Goal: Communication & Community: Ask a question

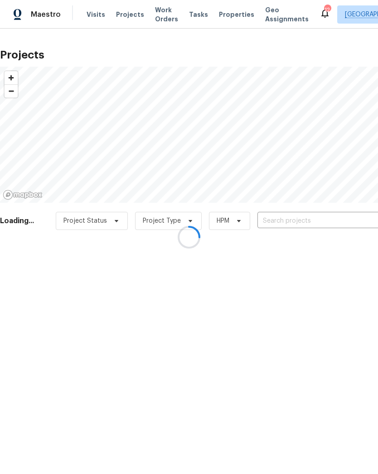
click at [295, 219] on input "text" at bounding box center [310, 221] width 104 height 14
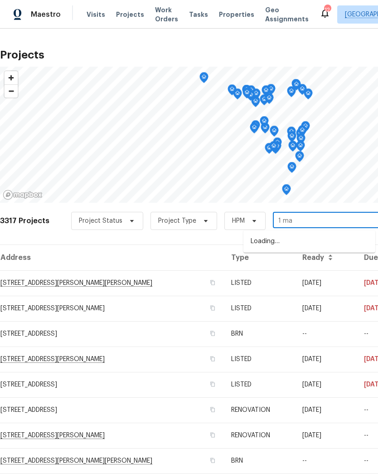
type input "[DATE]"
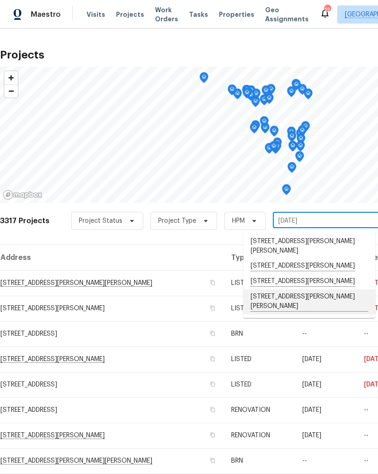
click at [304, 289] on li "[STREET_ADDRESS][PERSON_NAME][PERSON_NAME]" at bounding box center [310, 301] width 132 height 25
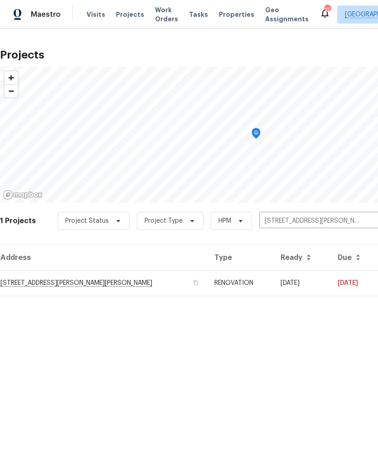
click at [33, 279] on td "[STREET_ADDRESS][PERSON_NAME][PERSON_NAME]" at bounding box center [103, 282] width 207 height 25
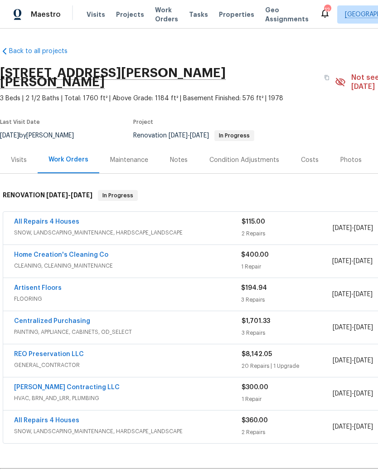
click at [39, 252] on link "Home Creation's Cleaning Co" at bounding box center [61, 255] width 94 height 6
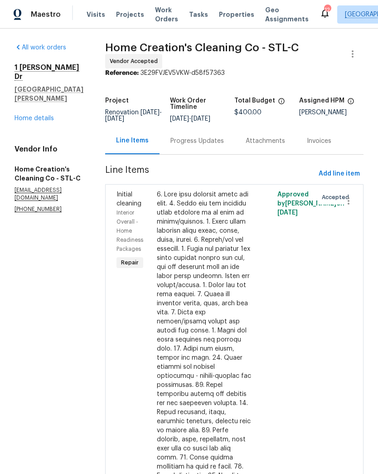
click at [199, 140] on div "Progress Updates" at bounding box center [198, 141] width 54 height 9
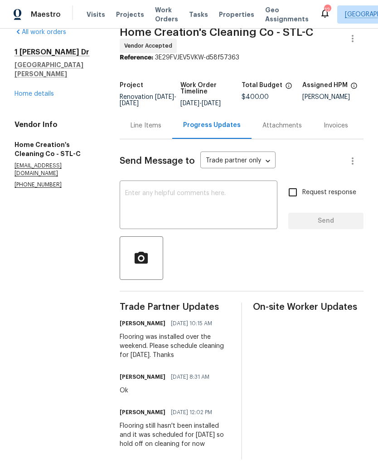
scroll to position [29, 0]
click at [220, 190] on textarea at bounding box center [198, 206] width 147 height 32
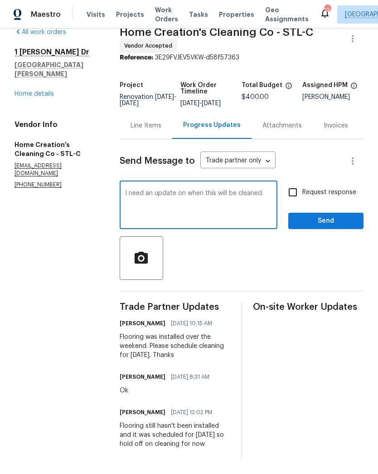
type textarea "I need an update on when this will be cleaned."
click at [298, 187] on input "Request response" at bounding box center [292, 192] width 19 height 19
checkbox input "true"
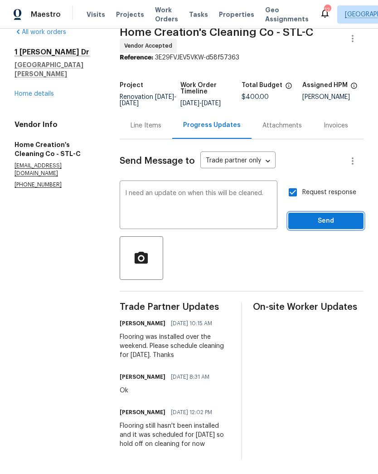
click at [333, 215] on span "Send" at bounding box center [326, 220] width 61 height 11
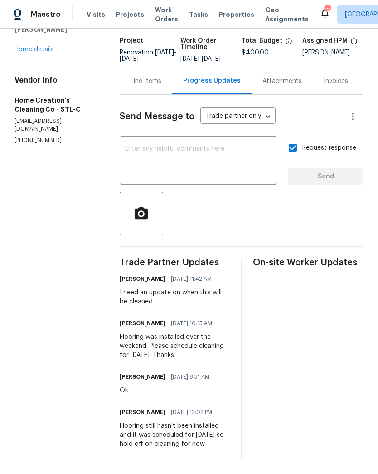
scroll to position [75, 0]
click at [236, 146] on textarea at bounding box center [198, 162] width 147 height 32
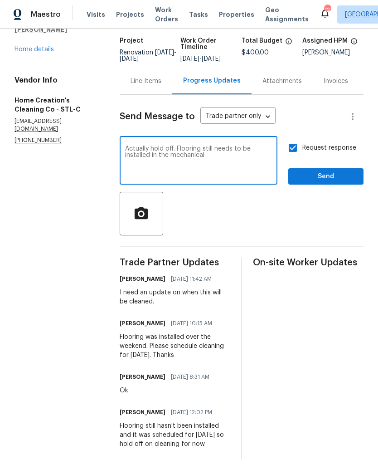
type textarea "Actually hold off. Flooring still needs to be installed in the mechanical"
click at [338, 171] on span "Send" at bounding box center [326, 176] width 61 height 11
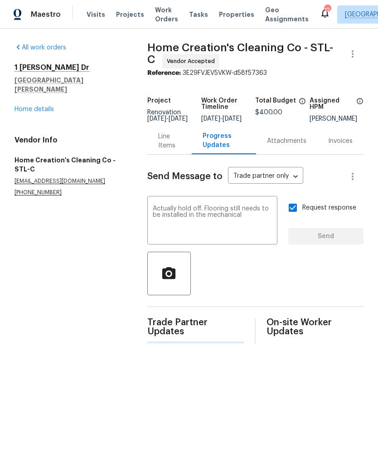
scroll to position [0, 0]
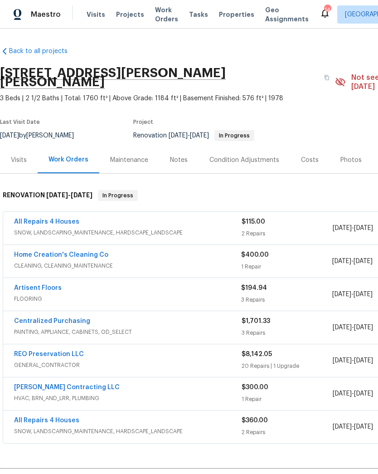
click at [29, 285] on link "Artisent Floors" at bounding box center [38, 288] width 48 height 6
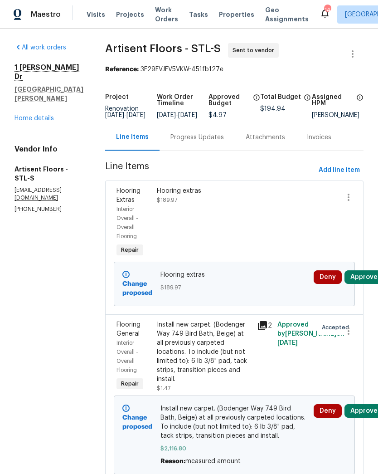
click at [210, 141] on div "Progress Updates" at bounding box center [198, 137] width 54 height 9
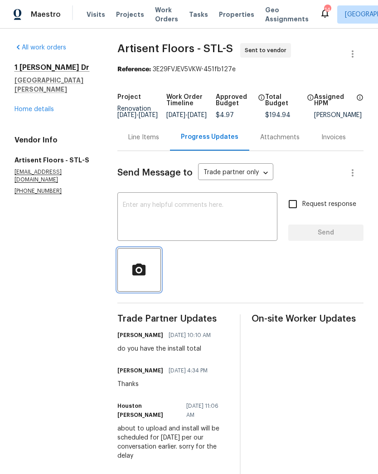
click at [140, 278] on icon "button" at bounding box center [139, 270] width 16 height 16
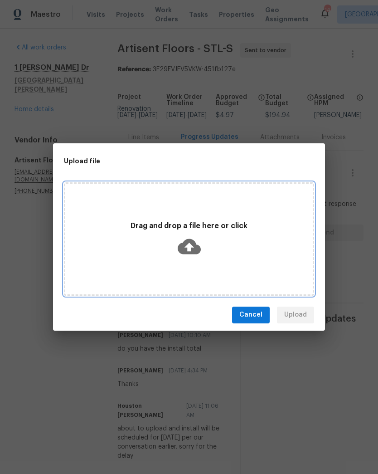
click at [186, 245] on icon at bounding box center [189, 246] width 23 height 15
